Goal: Use online tool/utility: Utilize a website feature to perform a specific function

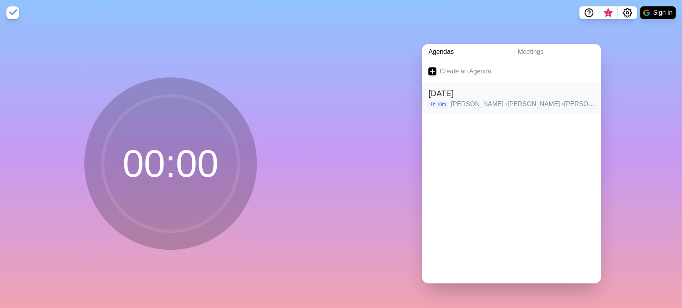
click at [473, 93] on h2 "[DATE]" at bounding box center [511, 93] width 166 height 12
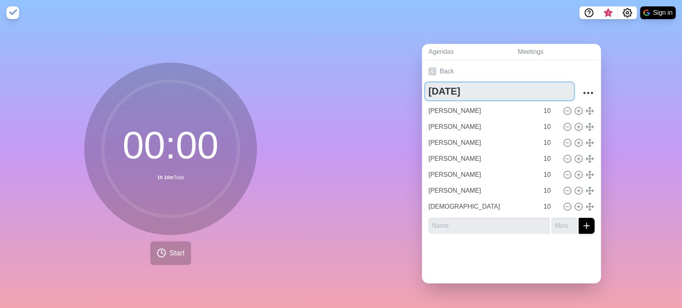
drag, startPoint x: 449, startPoint y: 86, endPoint x: 396, endPoint y: 72, distance: 54.4
click at [406, 86] on div "Agendas Meetings Back [DATE] [PERSON_NAME] 10 [PERSON_NAME] 10 [PERSON_NAME] 10…" at bounding box center [511, 167] width 341 height 283
type textarea "[DATE]"
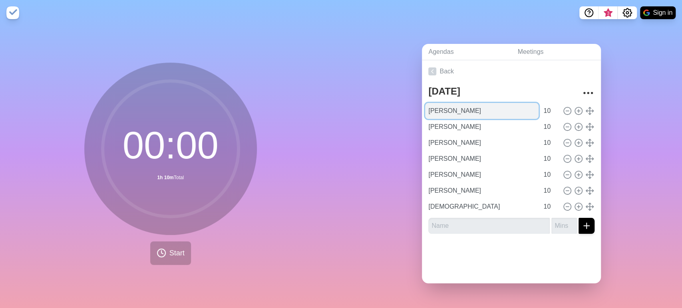
click at [431, 104] on input "[PERSON_NAME]" at bounding box center [481, 111] width 113 height 16
type input "[PERSON_NAME]"
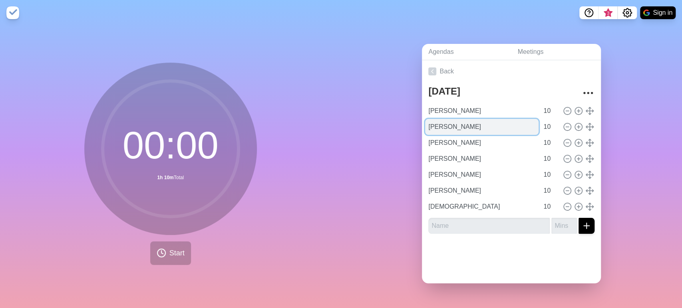
click at [481, 129] on input "[PERSON_NAME]" at bounding box center [481, 127] width 113 height 16
type input "[PERSON_NAME]"
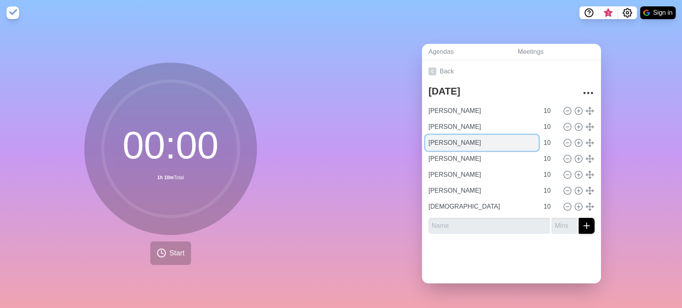
click at [445, 140] on input "[PERSON_NAME]" at bounding box center [481, 143] width 113 height 16
type input "[PERSON_NAME]"
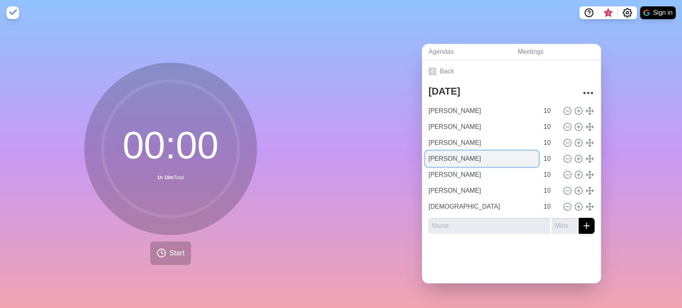
click at [441, 156] on input "[PERSON_NAME]" at bounding box center [481, 159] width 113 height 16
type input "[PERSON_NAME]"
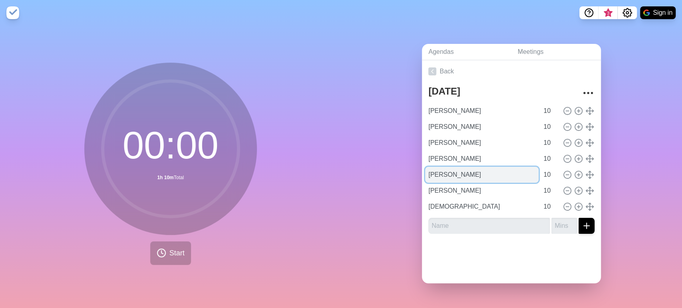
click at [445, 171] on input "[PERSON_NAME]" at bounding box center [481, 175] width 113 height 16
type input "[PERSON_NAME]"
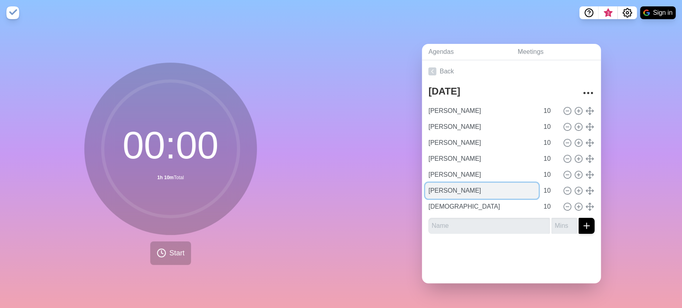
click at [489, 191] on input "[PERSON_NAME]" at bounding box center [481, 191] width 113 height 16
click at [586, 191] on line at bounding box center [589, 191] width 7 height 0
click at [585, 187] on icon at bounding box center [589, 191] width 9 height 9
click at [563, 188] on icon at bounding box center [567, 191] width 9 height 9
type input "[DEMOGRAPHIC_DATA]"
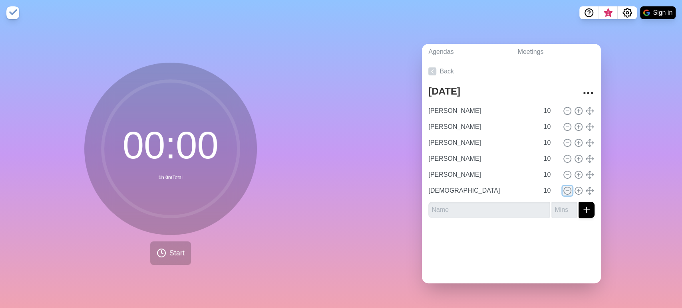
click at [563, 188] on icon at bounding box center [567, 191] width 9 height 9
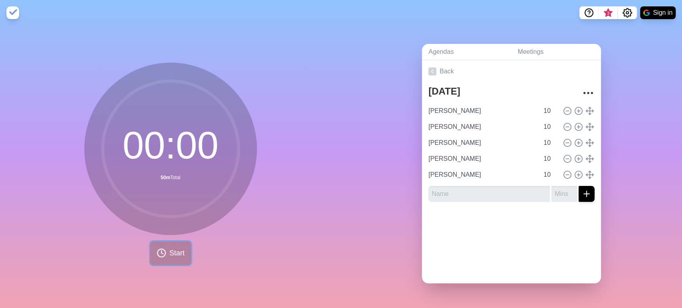
click at [173, 244] on button "Start" at bounding box center [170, 254] width 41 height 24
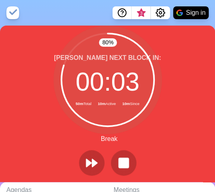
click at [112, 86] on circle at bounding box center [108, 80] width 93 height 93
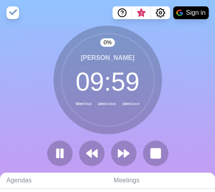
click at [42, 145] on div "0 % [PERSON_NAME] 09 : 59 50m Total 10m Active 10m Since" at bounding box center [107, 99] width 215 height 147
click at [59, 150] on rect at bounding box center [57, 153] width 2 height 9
click at [64, 160] on icon at bounding box center [60, 154] width 14 height 14
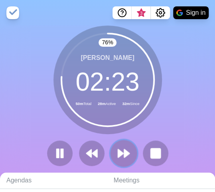
click at [119, 159] on icon at bounding box center [124, 154] width 14 height 14
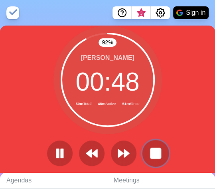
click at [157, 148] on rect at bounding box center [156, 153] width 10 height 10
